Goal: Task Accomplishment & Management: Manage account settings

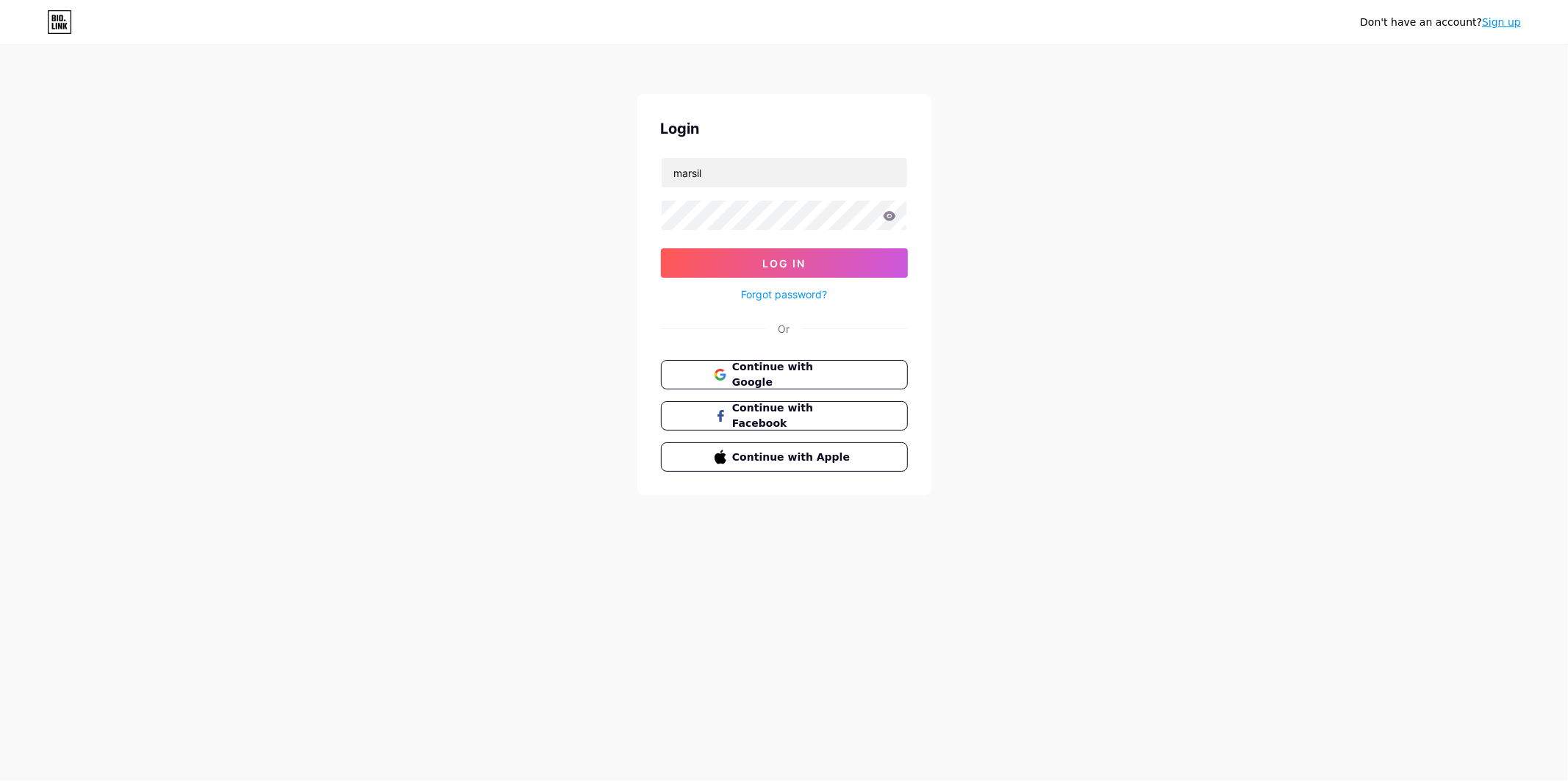
type input "marsil"
click at [598, 144] on div "Don't have an account? Sign up Login marsil Log In Forgot password? Or Continue…" at bounding box center [784, 271] width 1568 height 542
click at [760, 297] on link "Forgot password?" at bounding box center [784, 294] width 86 height 15
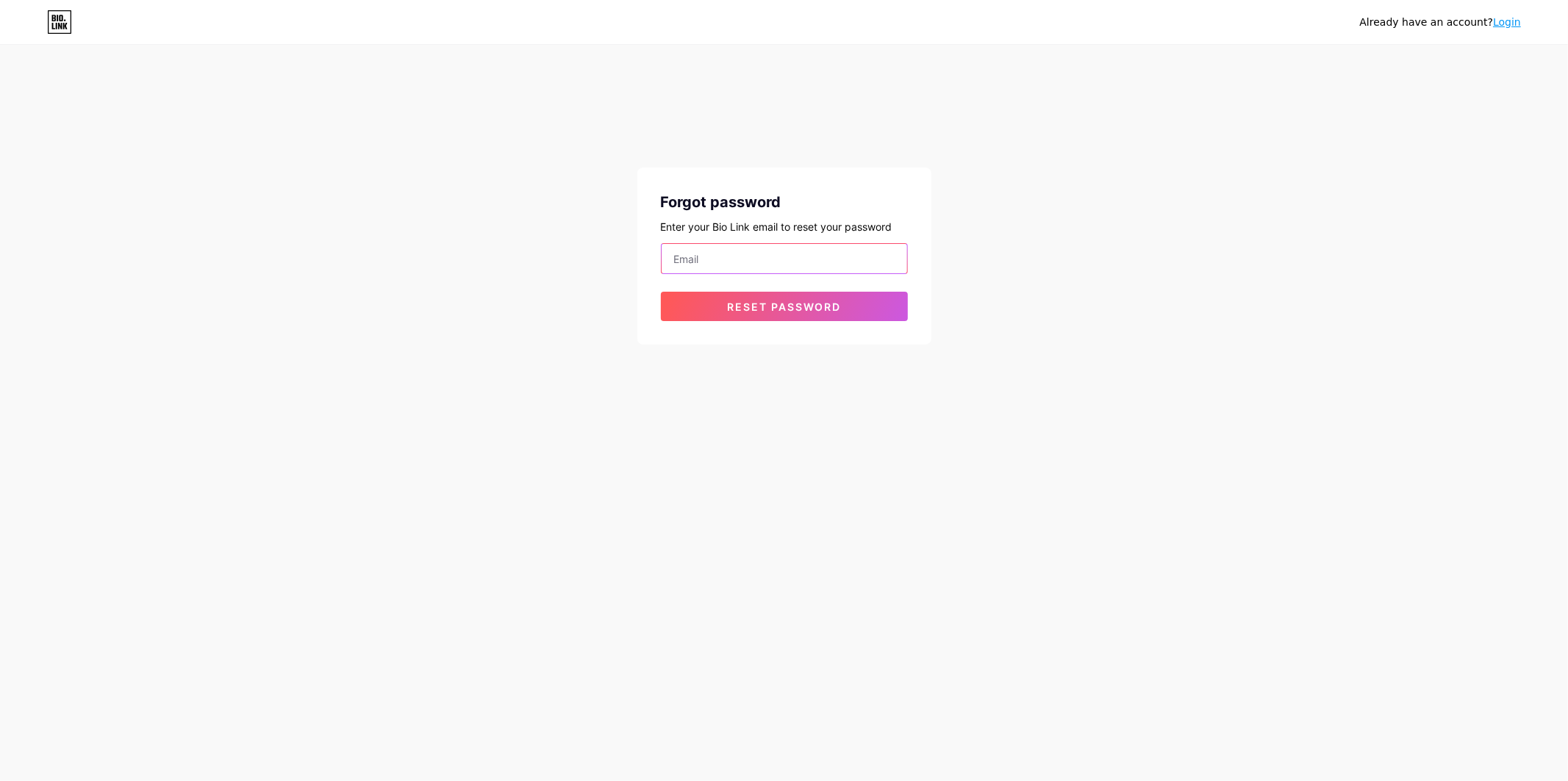
click at [736, 265] on input "email" at bounding box center [784, 259] width 245 height 29
type input "[EMAIL_ADDRESS][DOMAIN_NAME]"
click at [780, 311] on span "Reset password" at bounding box center [783, 307] width 114 height 13
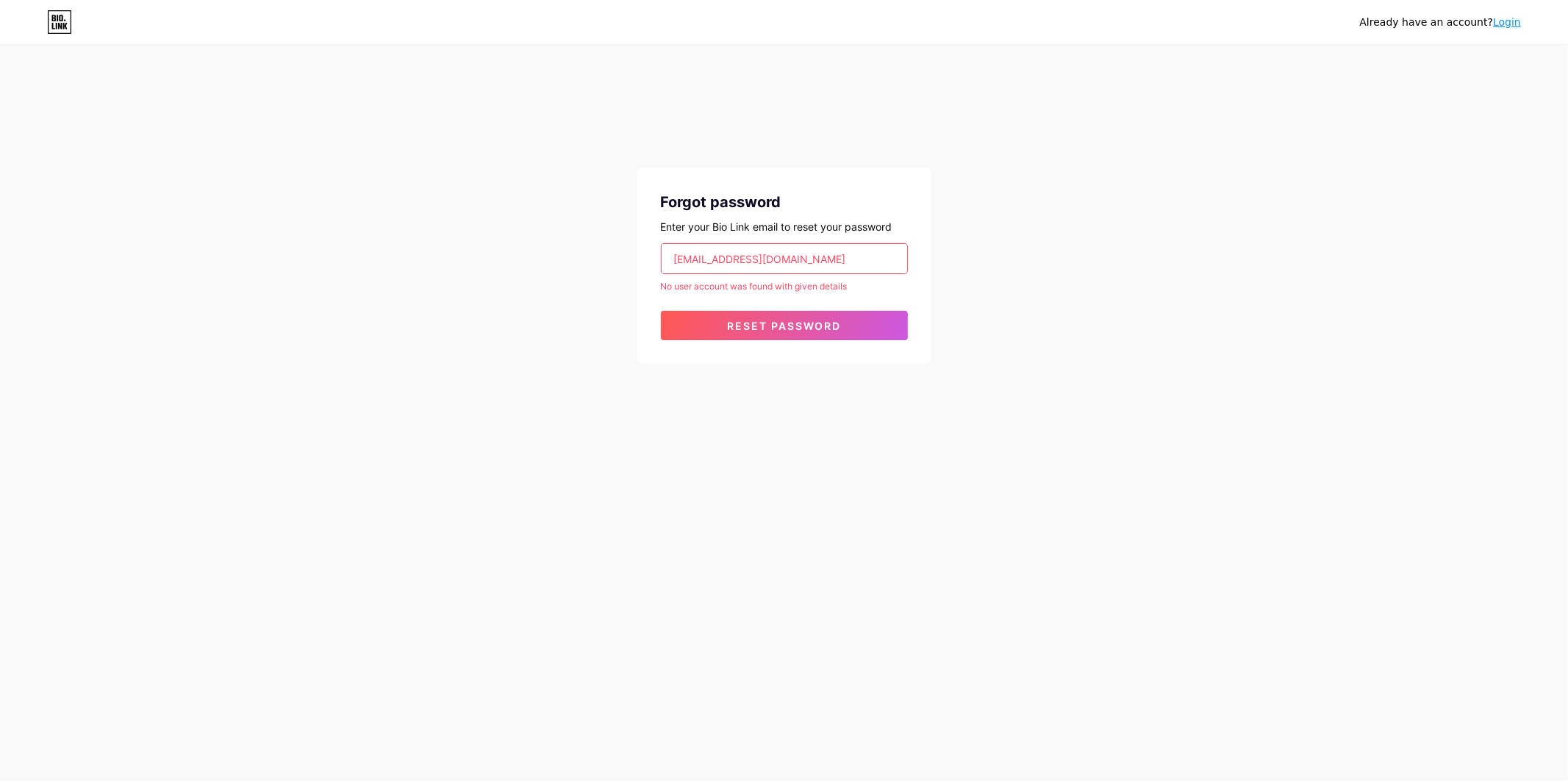
drag, startPoint x: 799, startPoint y: 258, endPoint x: 600, endPoint y: 257, distance: 199.0
click at [600, 257] on div "Already have an account? Login Forgot password Enter your Bio Link email to res…" at bounding box center [784, 205] width 1568 height 410
click at [775, 261] on input "email" at bounding box center [784, 259] width 245 height 29
type input "[EMAIL_ADDRESS][DOMAIN_NAME]"
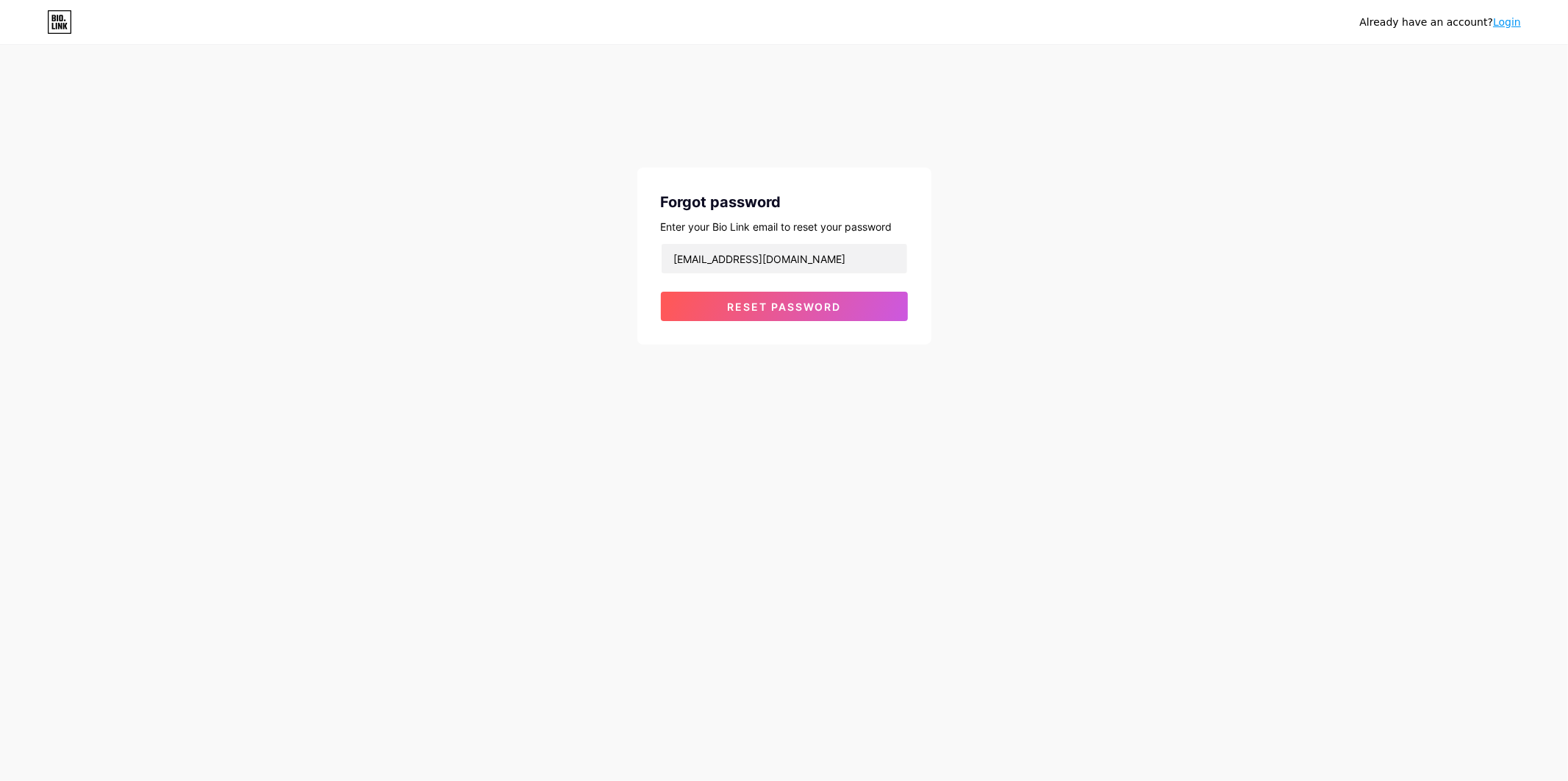
click at [784, 321] on div "Forgot password Enter your Bio Link email to reset your password [EMAIL_ADDRESS…" at bounding box center [785, 256] width 294 height 177
click at [780, 311] on span "Reset password" at bounding box center [783, 307] width 114 height 13
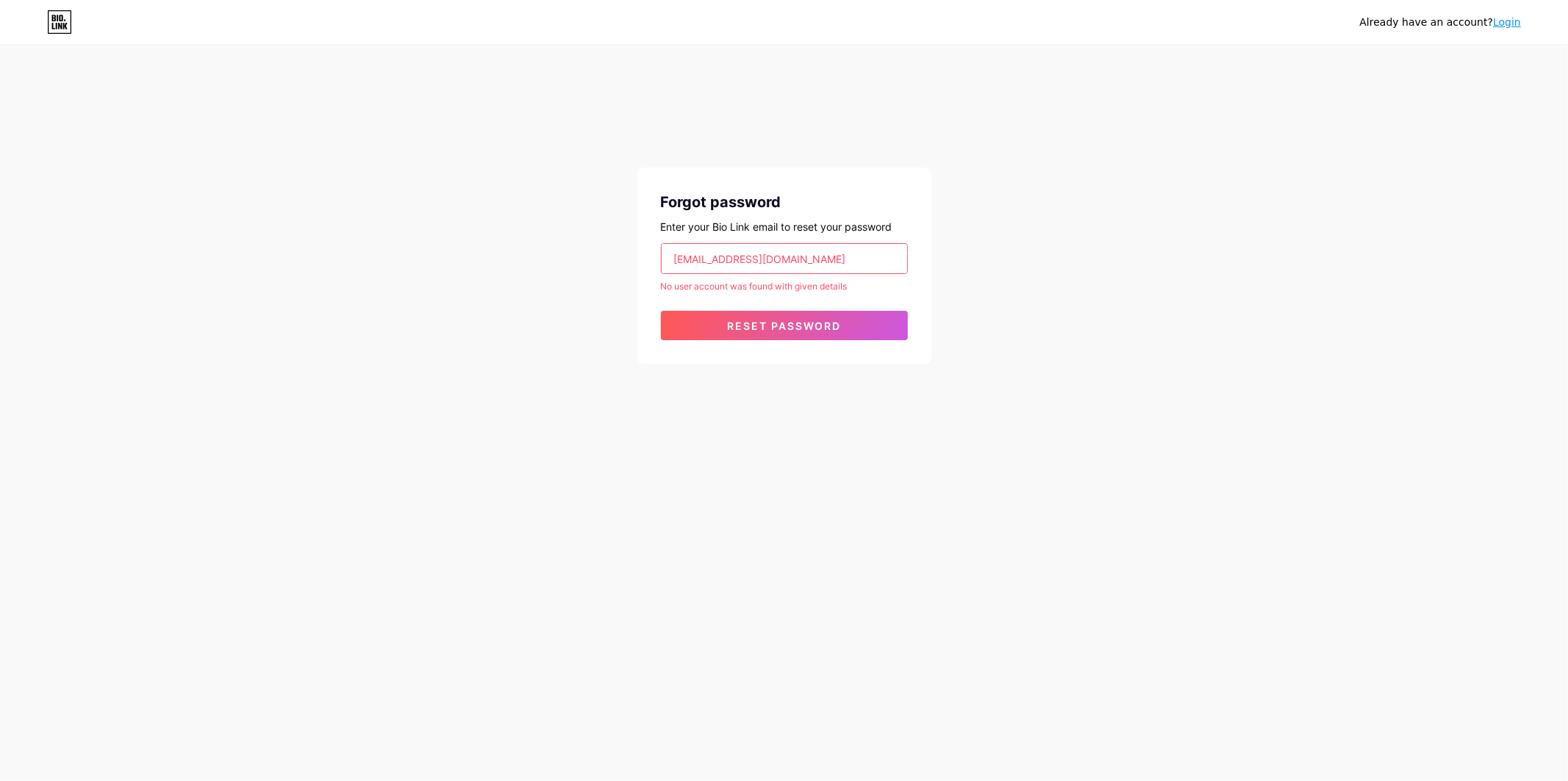
drag, startPoint x: 807, startPoint y: 260, endPoint x: 383, endPoint y: 203, distance: 427.8
click at [383, 203] on div "Already have an account? Login Forgot password Enter your Bio Link email to res…" at bounding box center [784, 205] width 1568 height 410
type input "marsil"
click at [700, 317] on button "Reset password" at bounding box center [785, 325] width 247 height 29
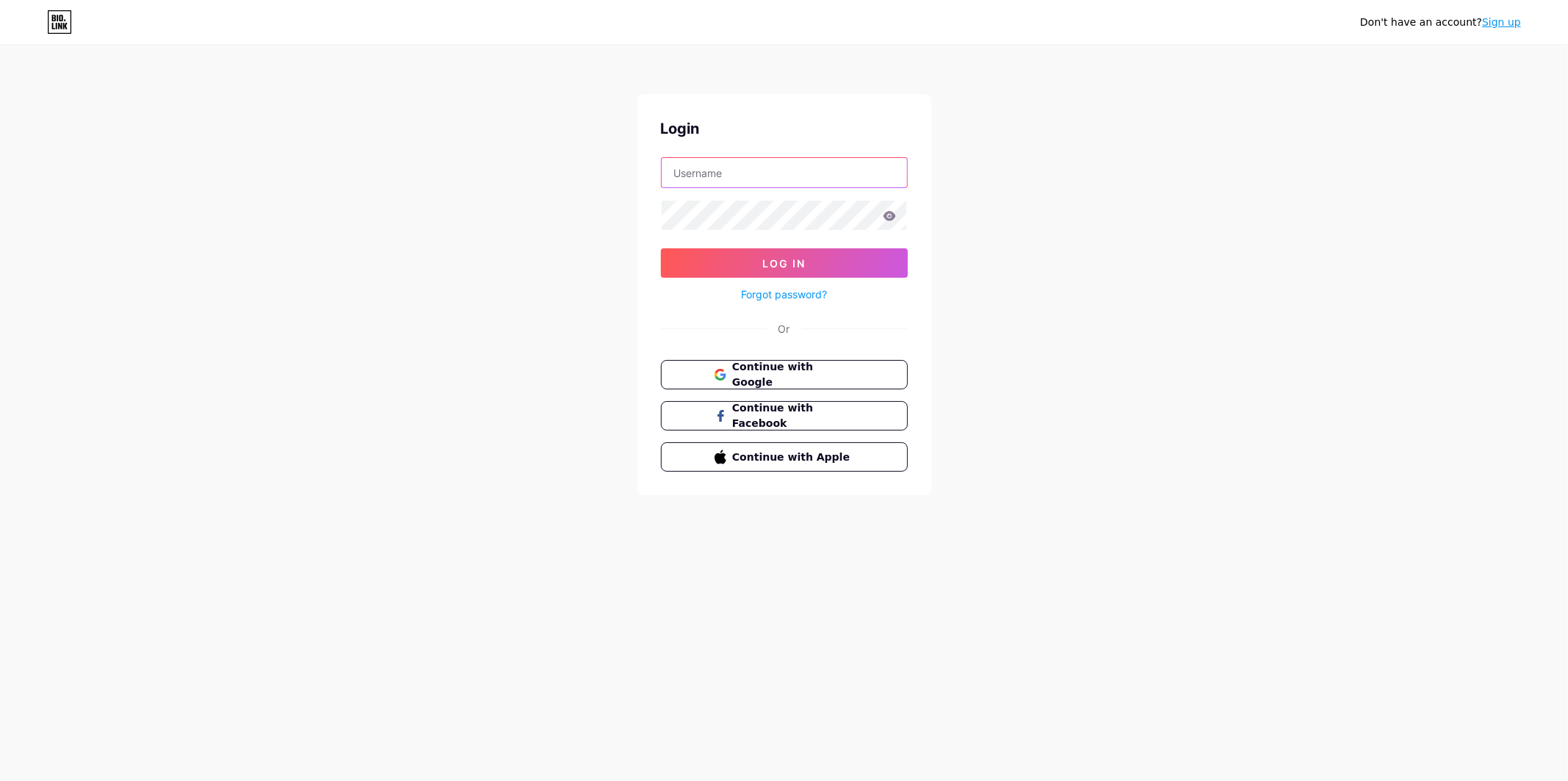
click at [700, 179] on input "text" at bounding box center [784, 173] width 245 height 29
drag, startPoint x: 709, startPoint y: 172, endPoint x: 819, endPoint y: 187, distance: 111.0
click at [819, 187] on div "[EMAIL_ADDRESS][DOMAIN_NAME]" at bounding box center [785, 173] width 247 height 31
click at [696, 200] on div at bounding box center [785, 215] width 247 height 31
click at [892, 211] on icon at bounding box center [889, 215] width 14 height 10
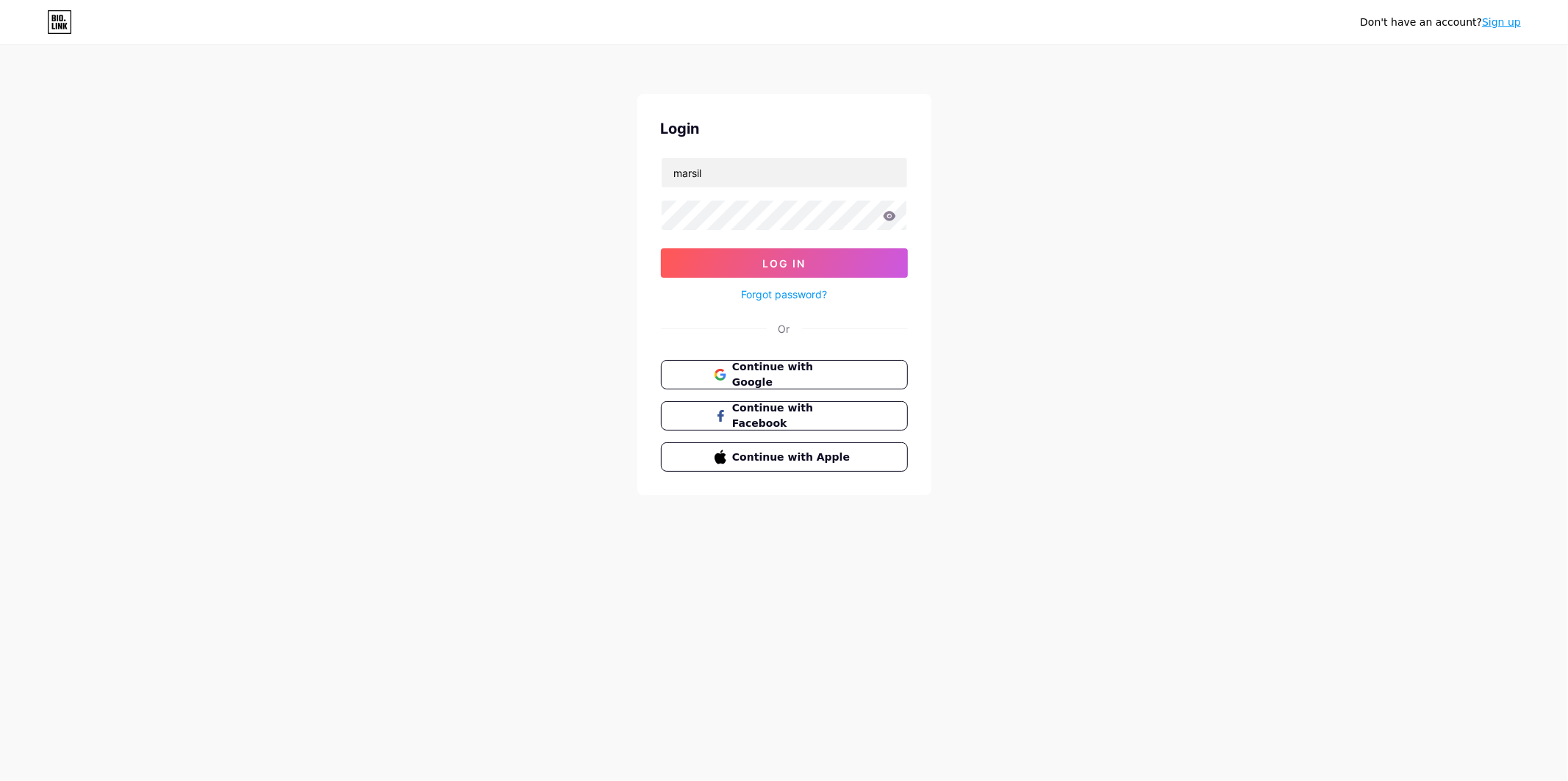
click at [893, 222] on icon at bounding box center [889, 215] width 14 height 10
click at [754, 172] on input "marsil" at bounding box center [784, 173] width 245 height 29
type input "marsil"
click at [661, 249] on button "Log In" at bounding box center [785, 263] width 247 height 29
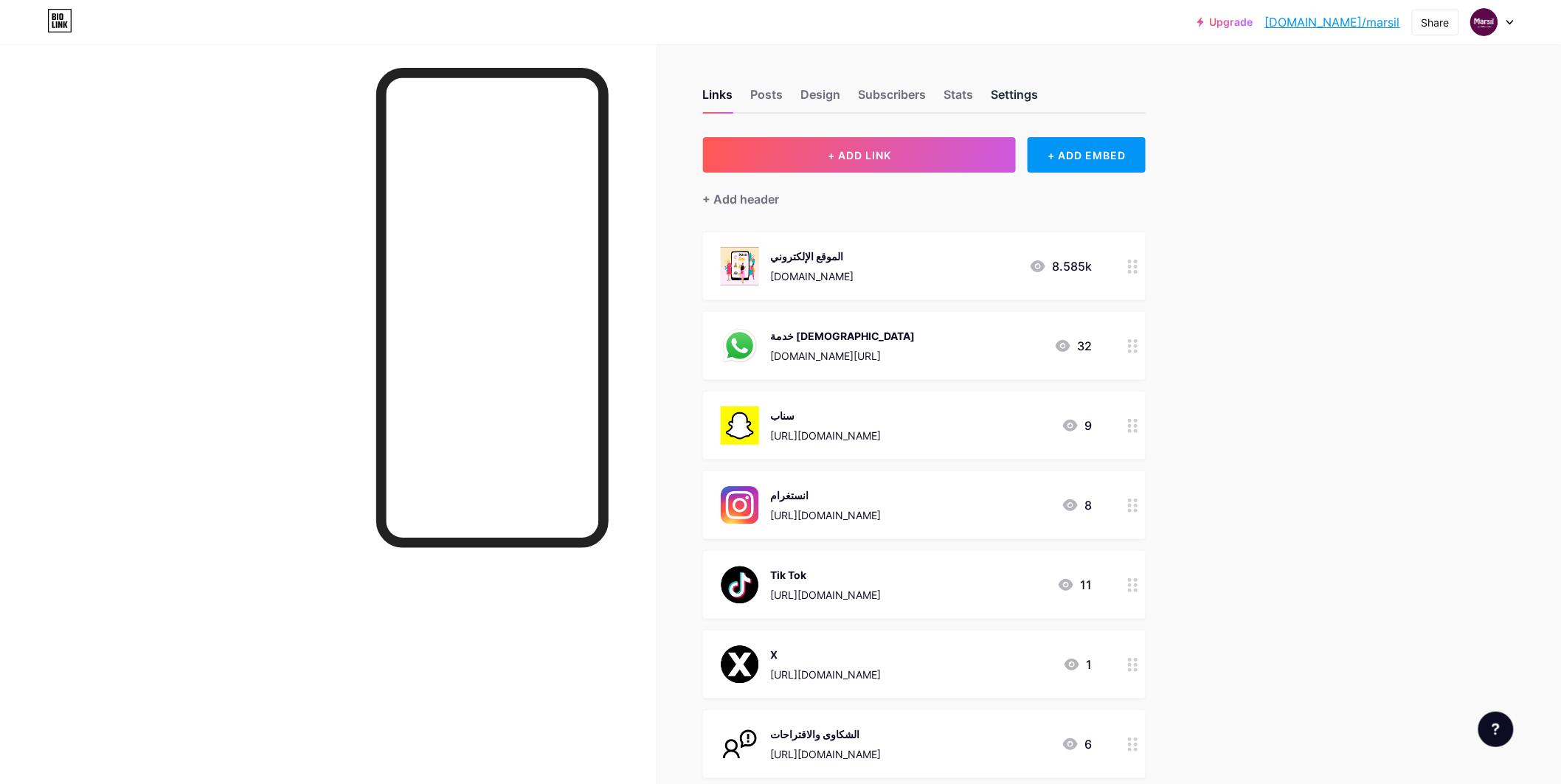
click at [1012, 91] on div "Settings" at bounding box center [1016, 98] width 47 height 26
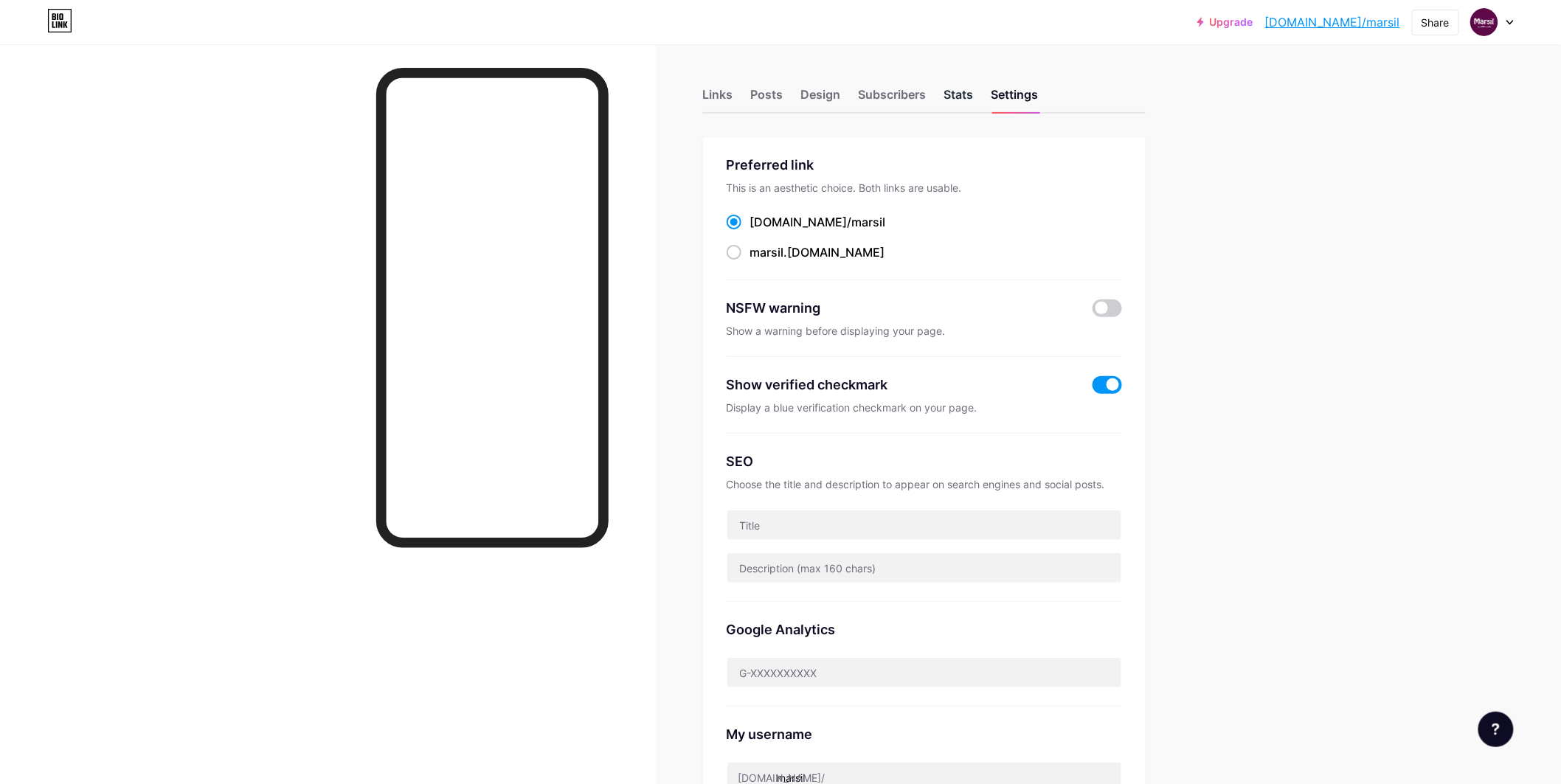
click at [972, 92] on div "Stats" at bounding box center [959, 98] width 29 height 26
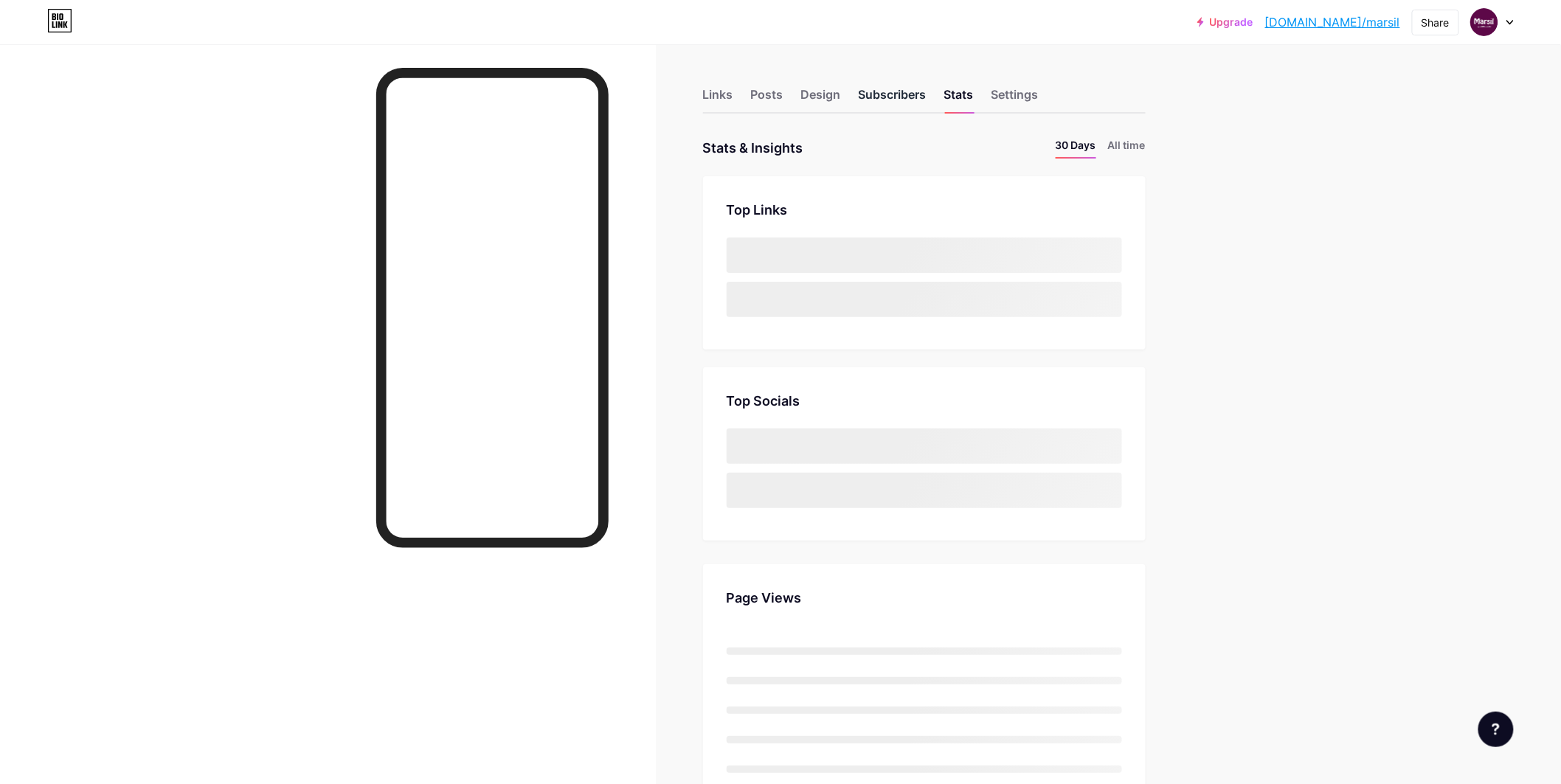
click at [906, 87] on div "Subscribers" at bounding box center [893, 98] width 67 height 26
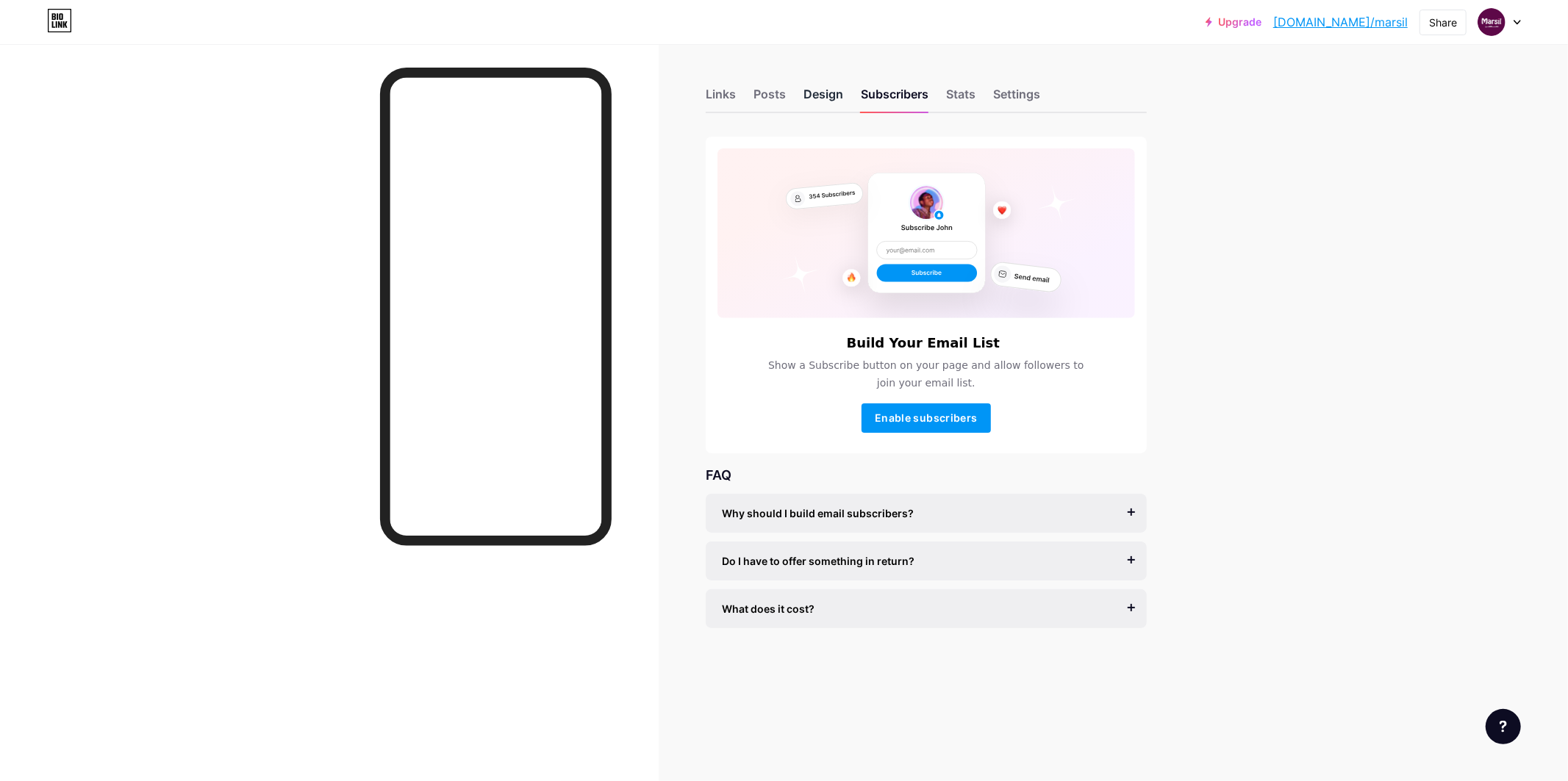
click at [829, 93] on div "Design" at bounding box center [824, 98] width 40 height 26
click at [1016, 99] on div "Settings" at bounding box center [1017, 98] width 47 height 26
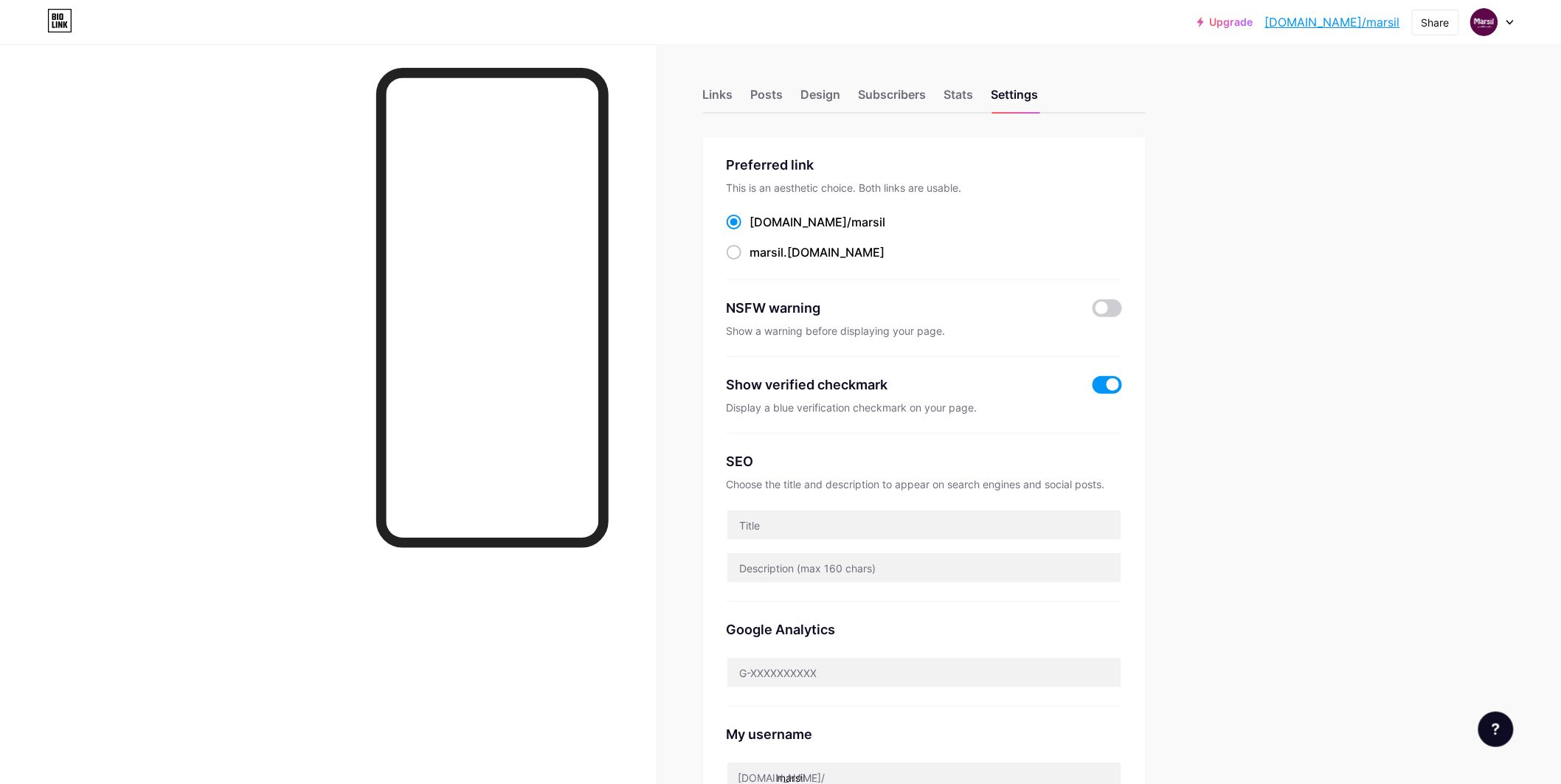
click at [1480, 35] on div at bounding box center [1493, 22] width 43 height 26
click at [1447, 169] on link "Account settings" at bounding box center [1421, 168] width 183 height 40
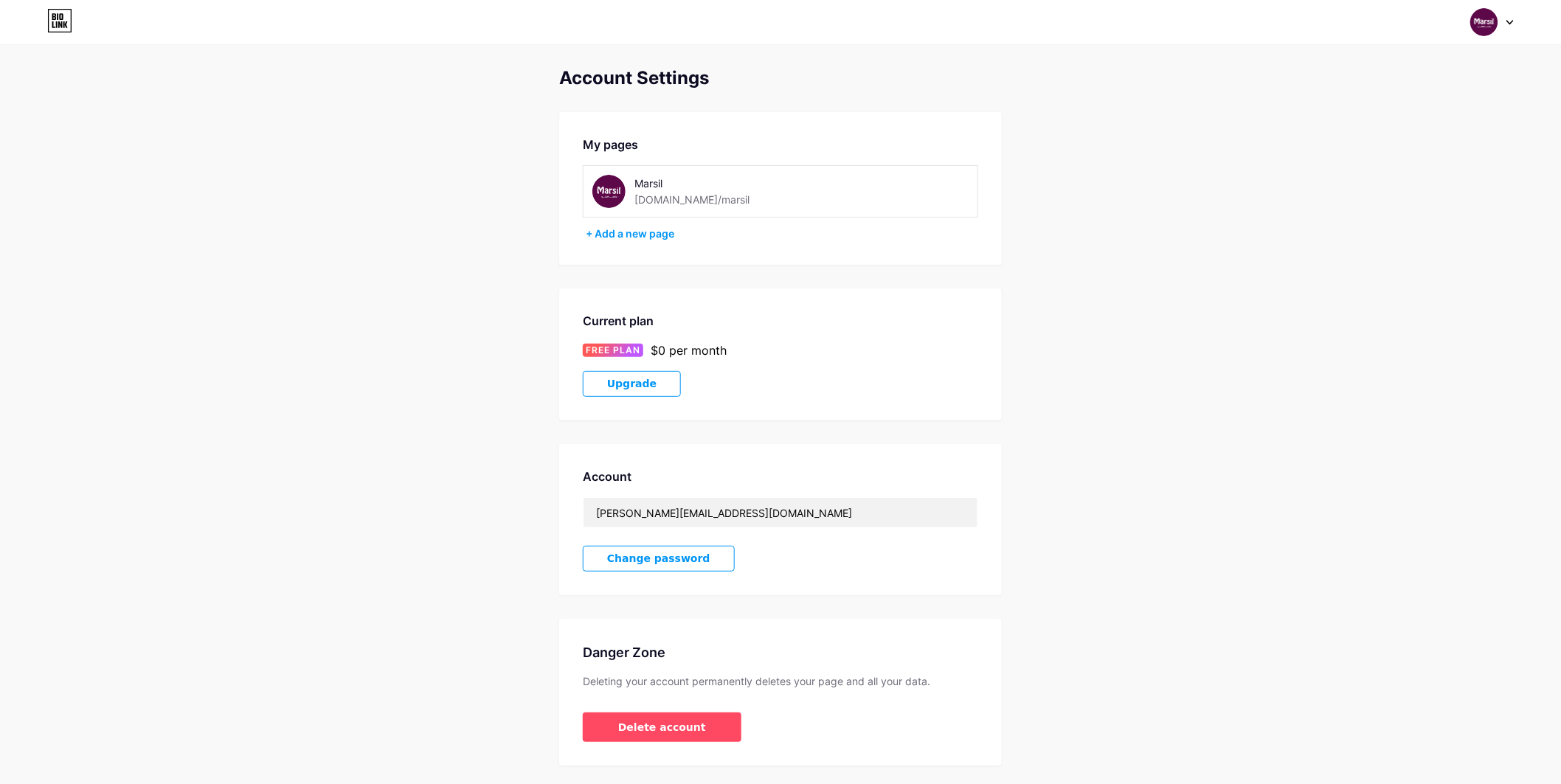
click at [665, 374] on button "Upgrade" at bounding box center [632, 384] width 98 height 26
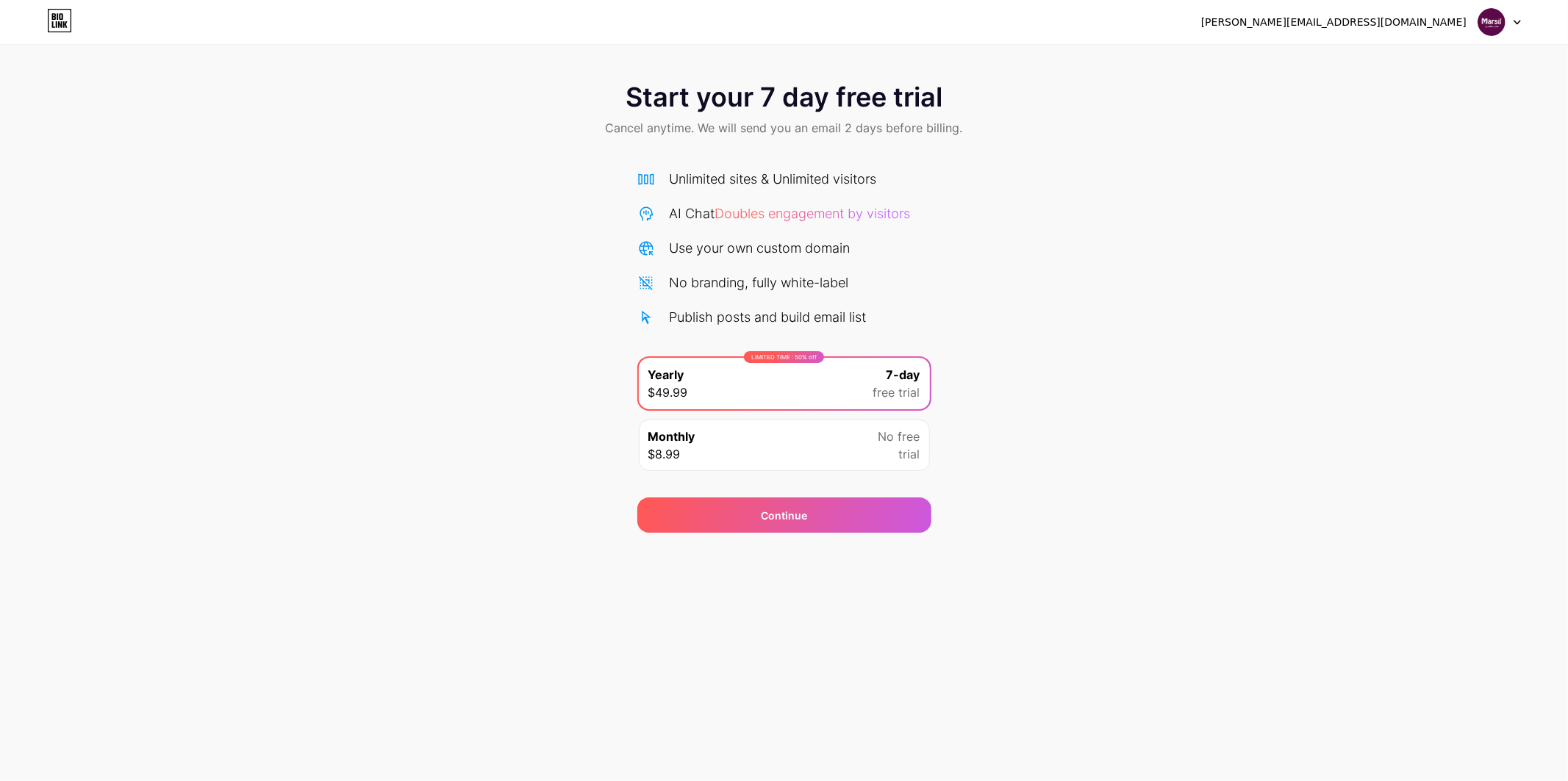
click at [55, 22] on icon at bounding box center [60, 21] width 25 height 24
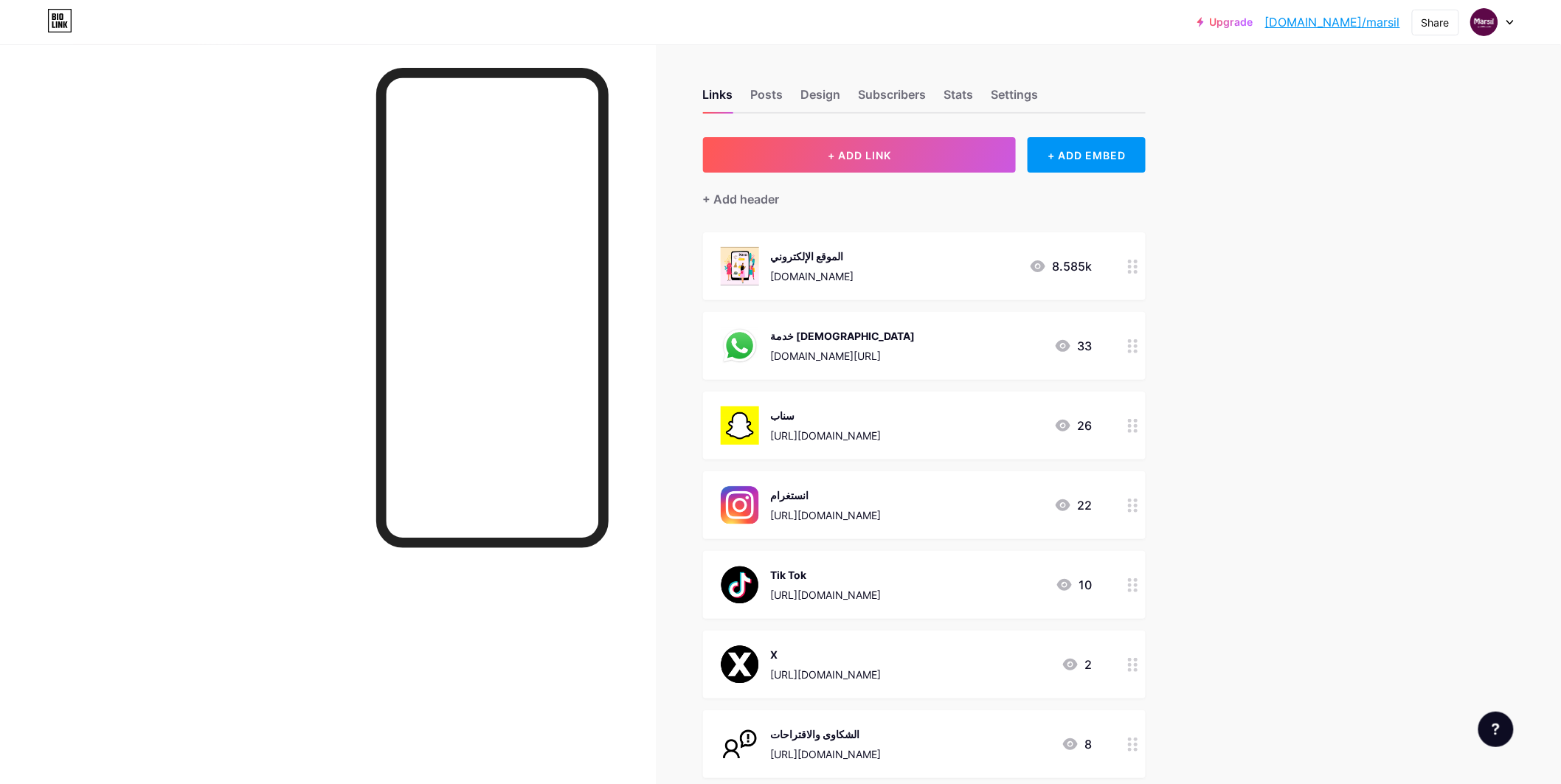
scroll to position [164, 0]
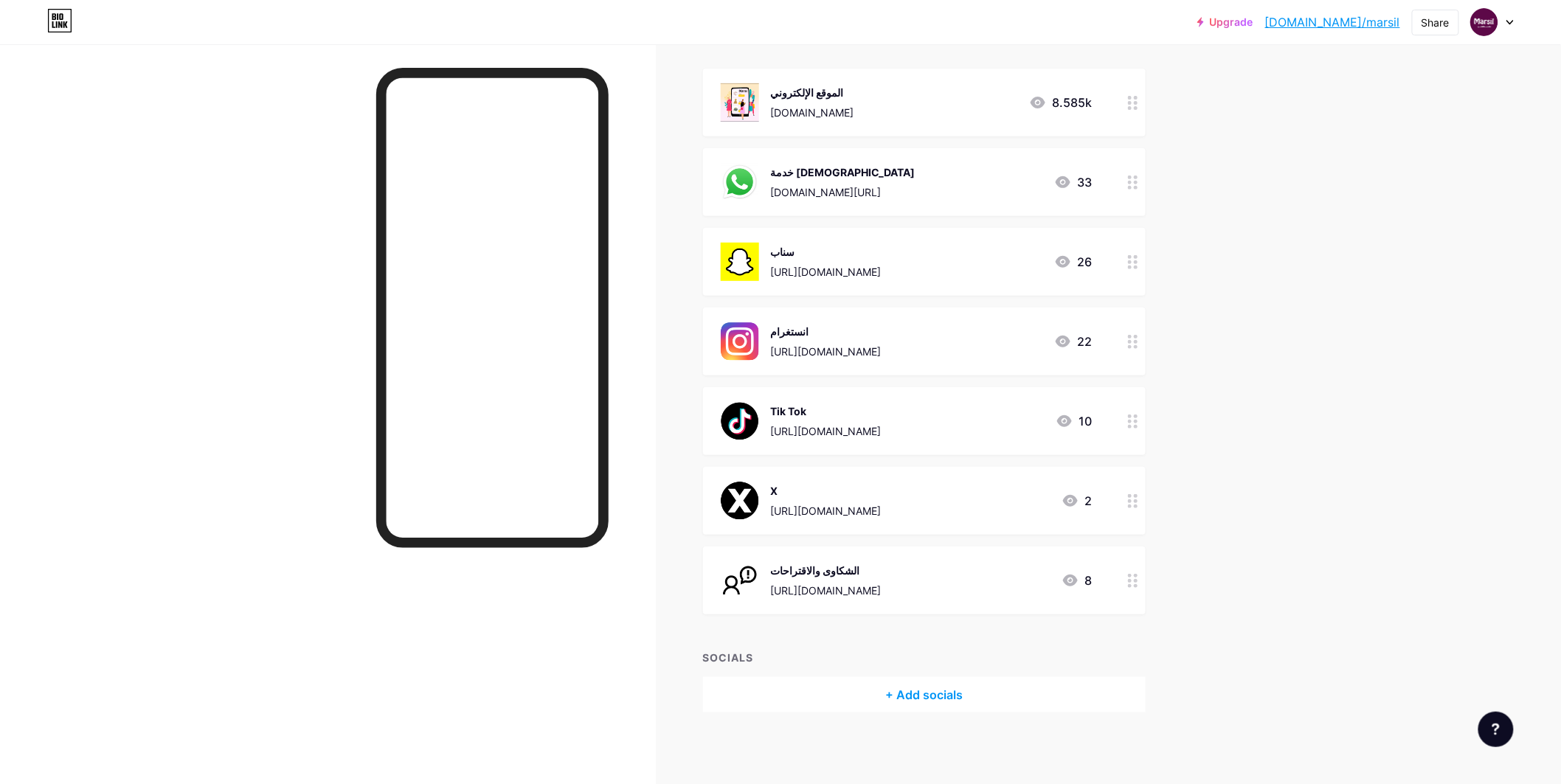
click at [882, 590] on div "[URL][DOMAIN_NAME]" at bounding box center [826, 590] width 110 height 15
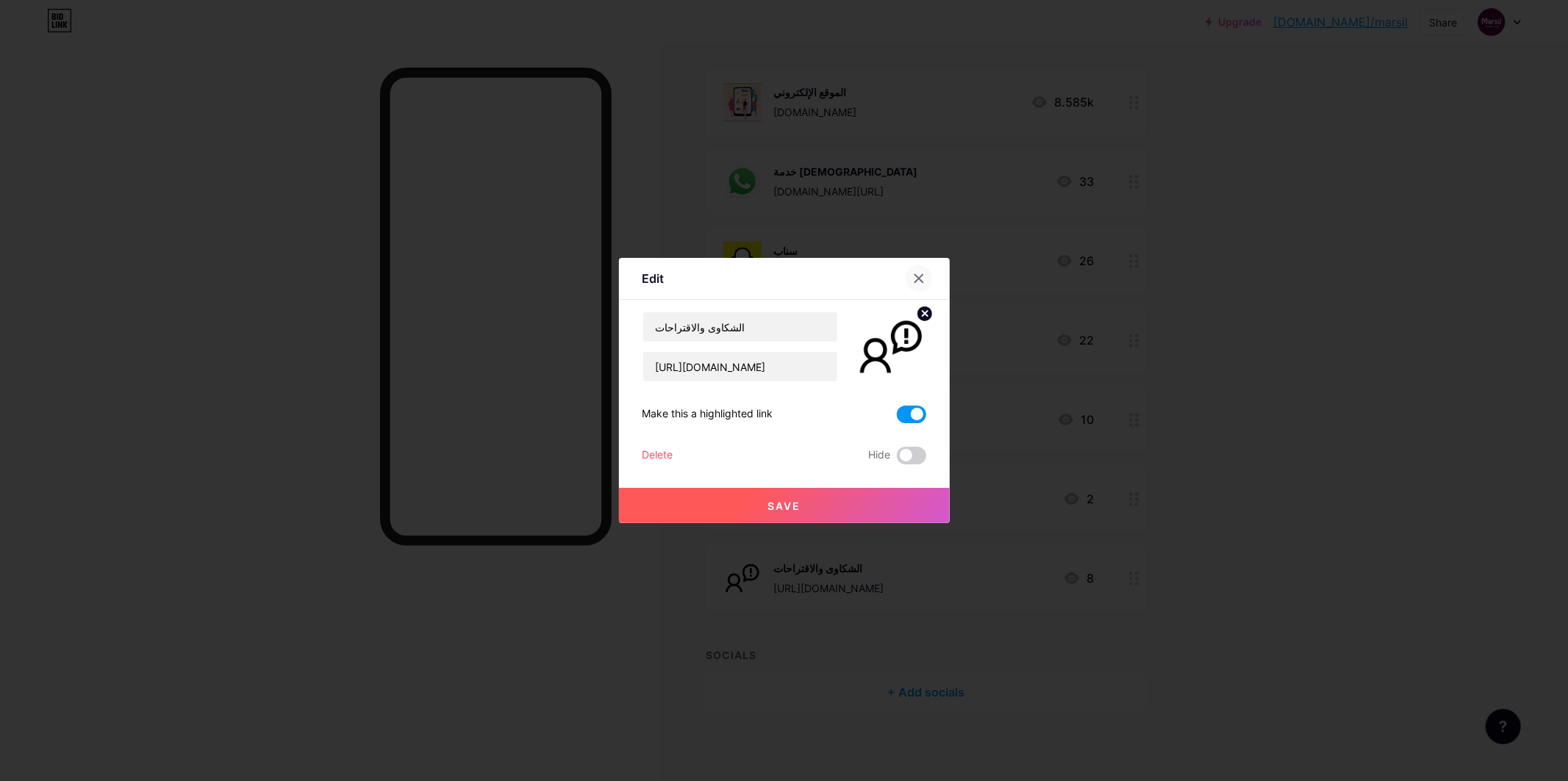
click at [927, 278] on div at bounding box center [918, 278] width 26 height 26
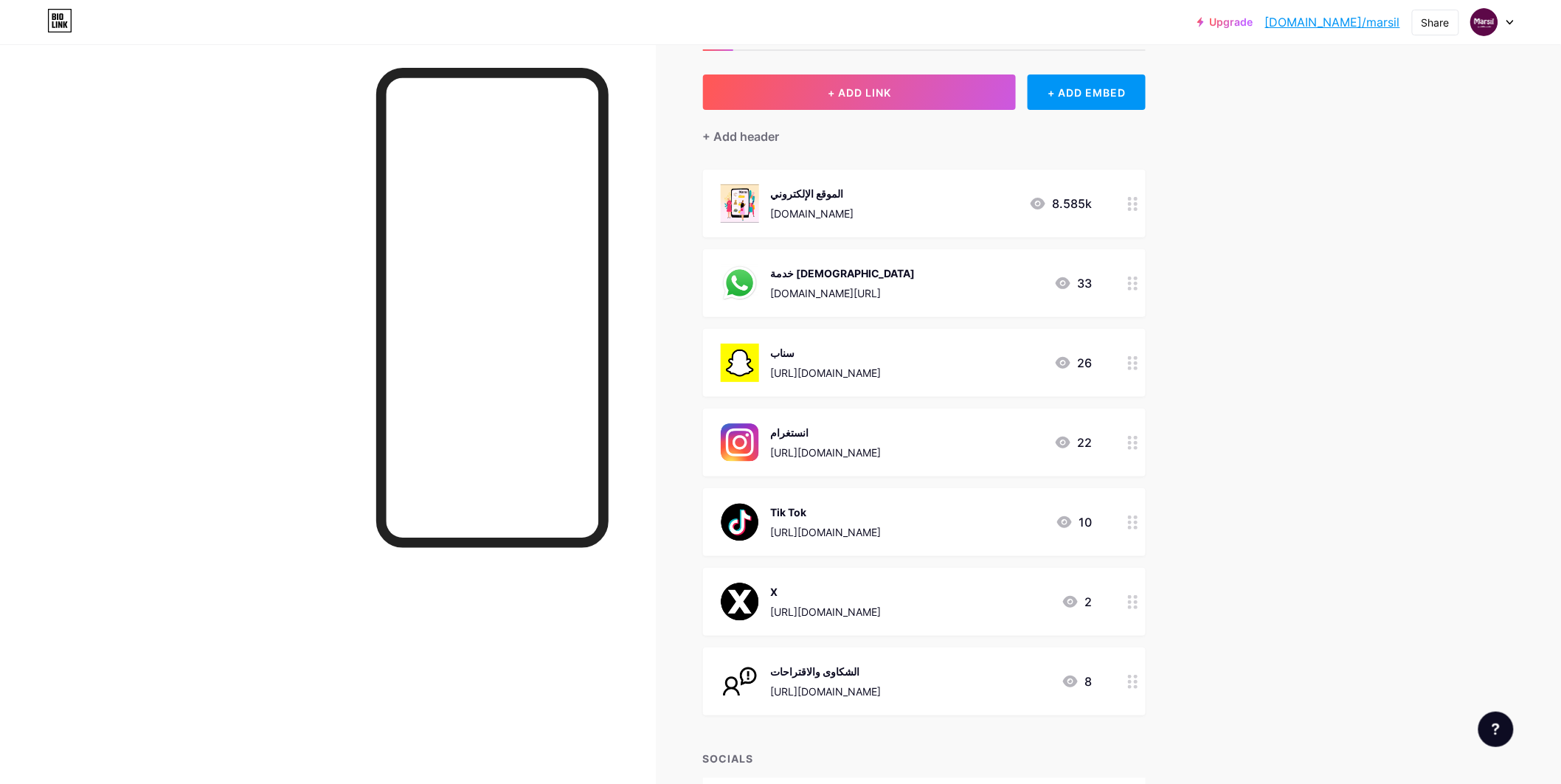
scroll to position [0, 0]
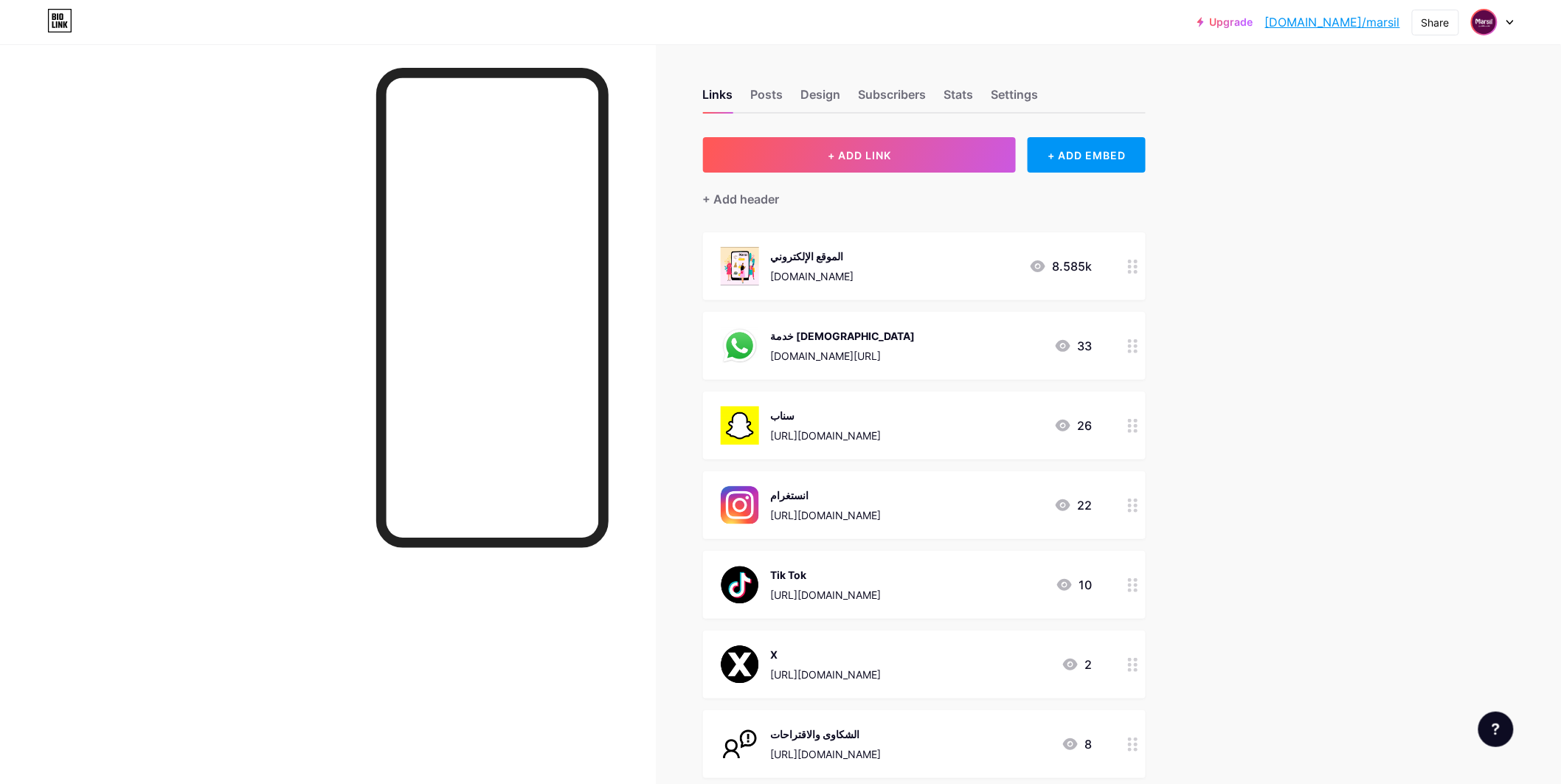
click at [1484, 26] on img at bounding box center [1484, 22] width 24 height 24
click at [1388, 91] on div "Marsil" at bounding box center [1428, 88] width 109 height 12
